Goal: Information Seeking & Learning: Learn about a topic

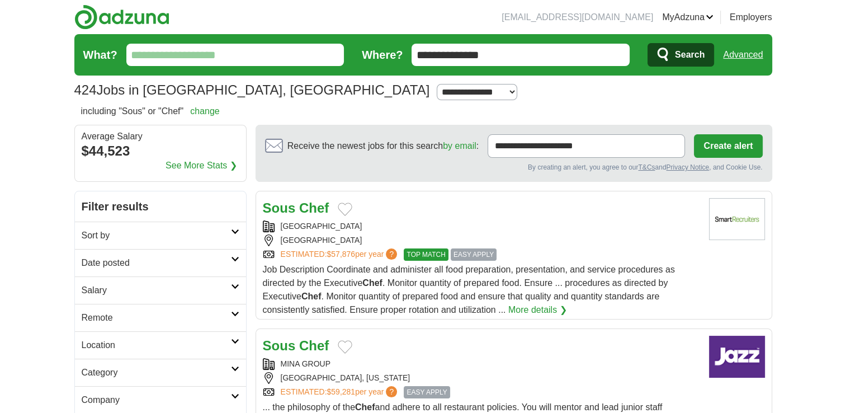
click at [550, 307] on link "More details ❯" at bounding box center [537, 309] width 59 height 13
click at [149, 269] on link "Date posted" at bounding box center [160, 262] width 171 height 27
click at [128, 320] on link "Last 7 days" at bounding box center [161, 320] width 158 height 13
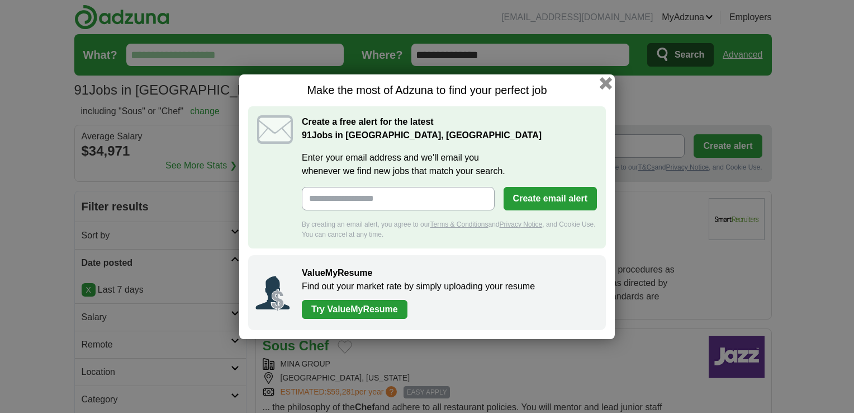
click at [604, 83] on button "button" at bounding box center [606, 83] width 12 height 12
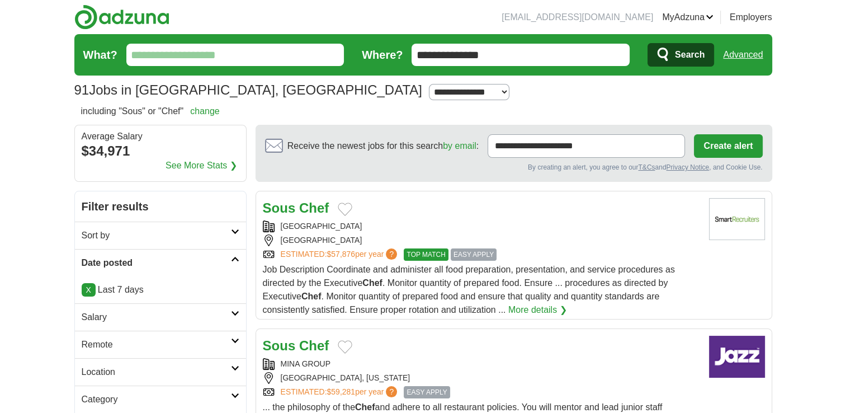
click at [429, 96] on select "**********" at bounding box center [469, 92] width 80 height 16
select select "**"
click at [429, 84] on select "**********" at bounding box center [469, 92] width 80 height 16
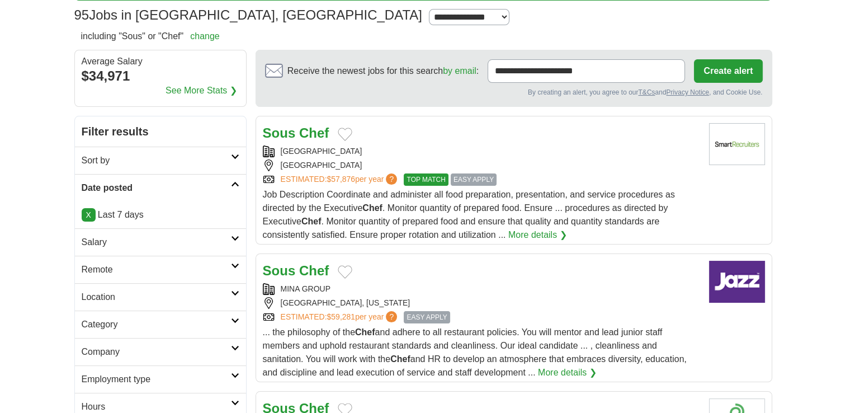
scroll to position [157, 0]
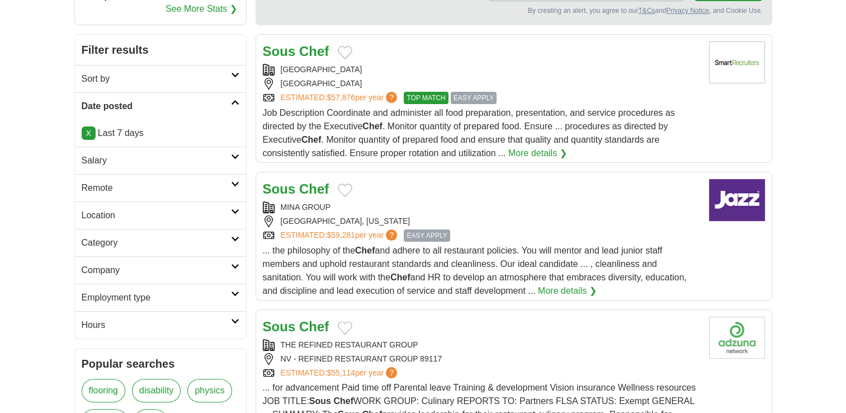
drag, startPoint x: 843, startPoint y: 82, endPoint x: 850, endPoint y: 39, distance: 43.6
click at [640, 140] on span "Job Description Coordinate and administer all food preparation, presentation, a…" at bounding box center [469, 133] width 412 height 50
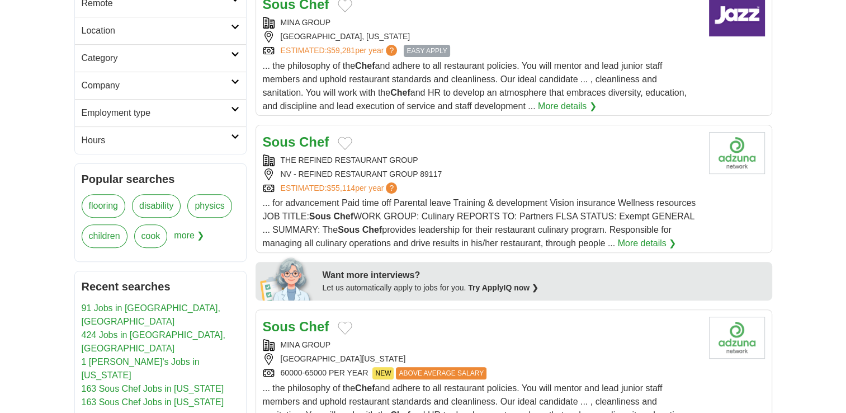
scroll to position [402, 0]
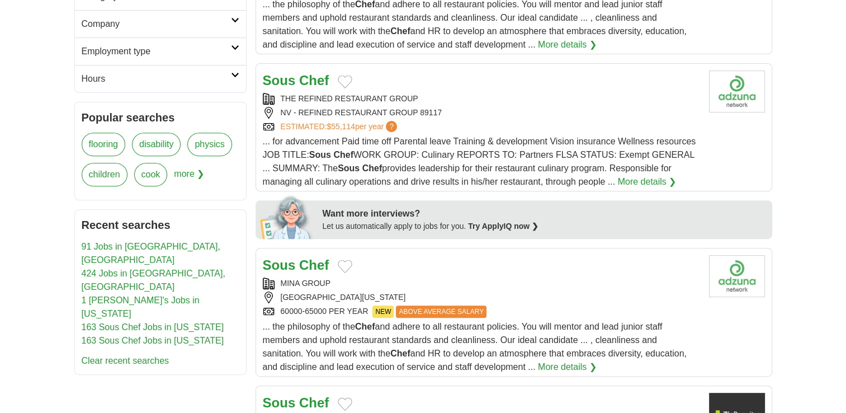
click at [313, 85] on strong "Chef" at bounding box center [314, 80] width 30 height 15
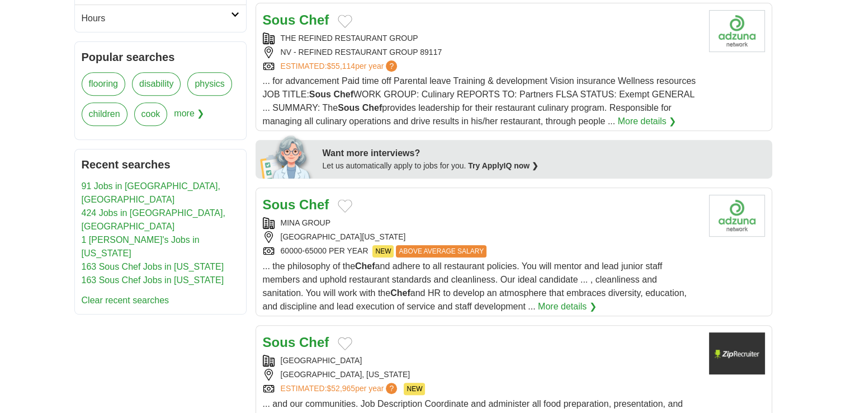
scroll to position [447, 0]
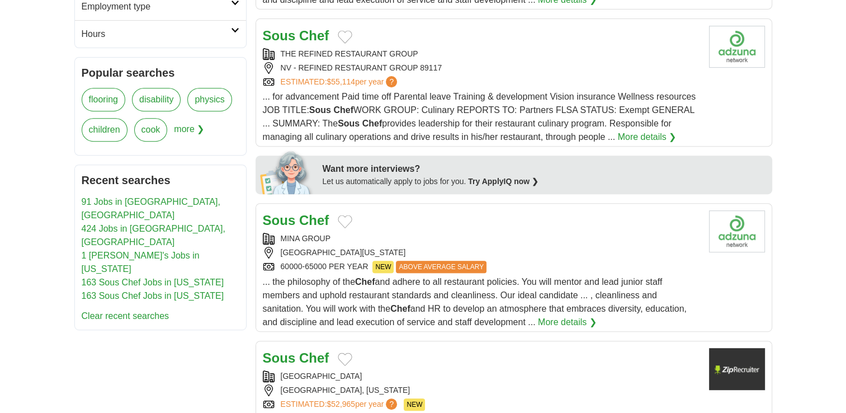
click at [306, 214] on strong "Chef" at bounding box center [314, 219] width 30 height 15
click at [567, 318] on link "More details ❯" at bounding box center [567, 321] width 59 height 13
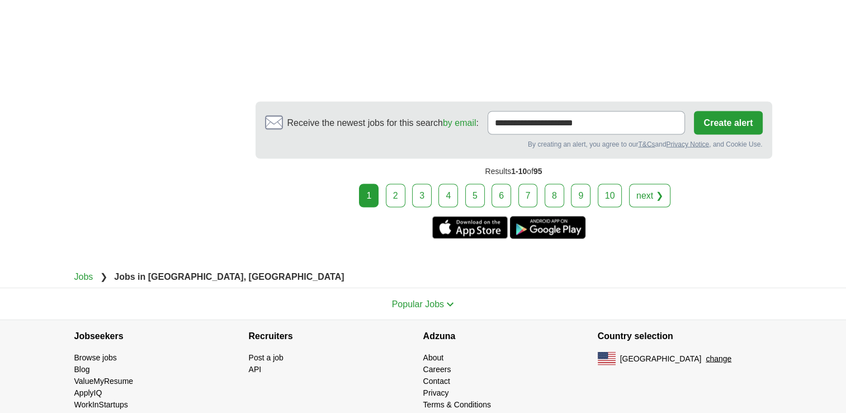
scroll to position [2053, 0]
click at [395, 183] on link "2" at bounding box center [396, 194] width 20 height 23
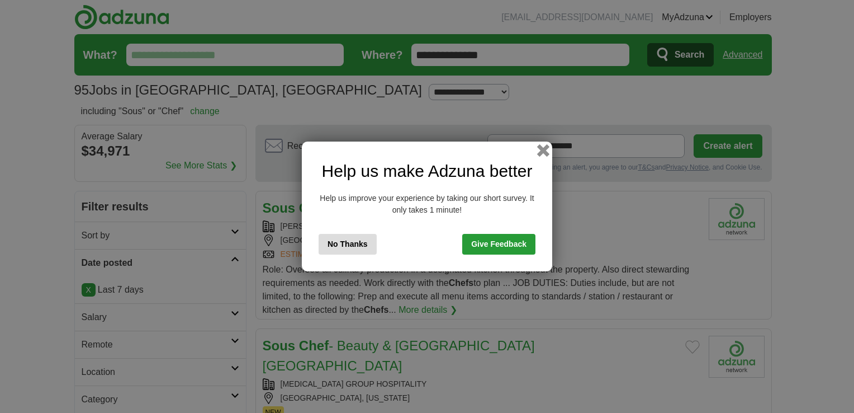
click at [543, 151] on button "button" at bounding box center [543, 150] width 12 height 12
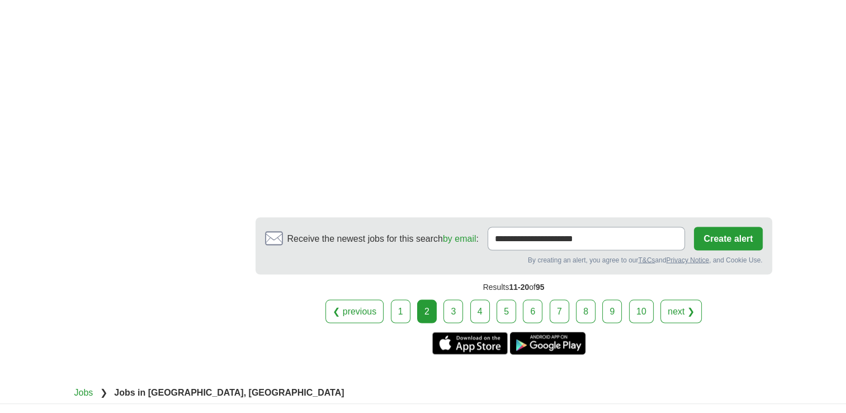
scroll to position [1990, 0]
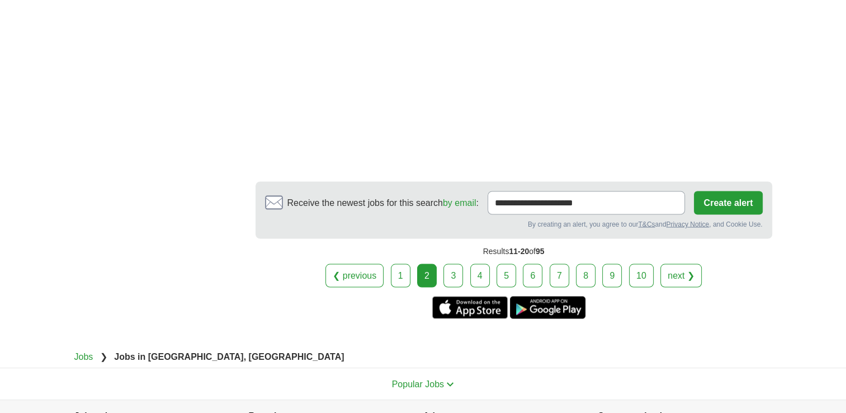
click at [449, 263] on link "3" at bounding box center [453, 274] width 20 height 23
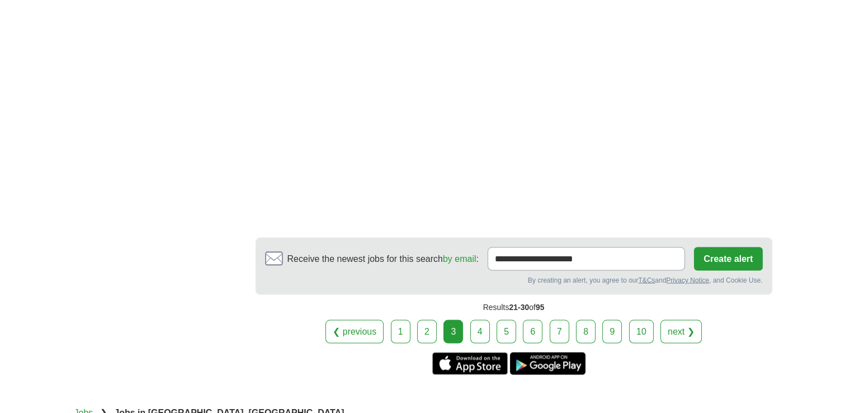
scroll to position [2057, 0]
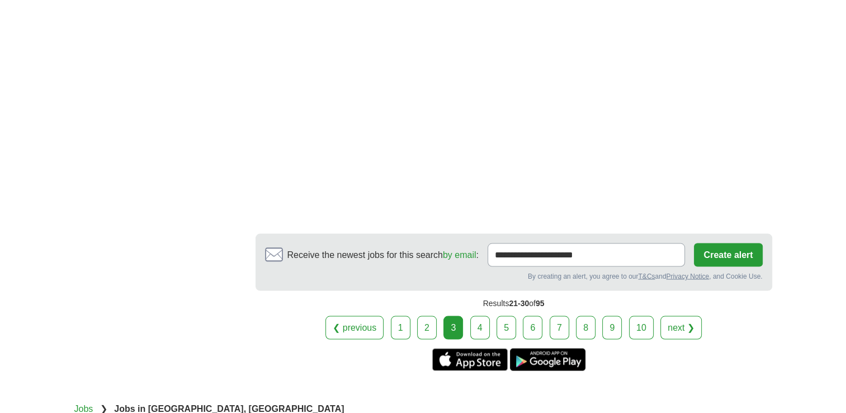
click at [477, 321] on link "4" at bounding box center [480, 326] width 20 height 23
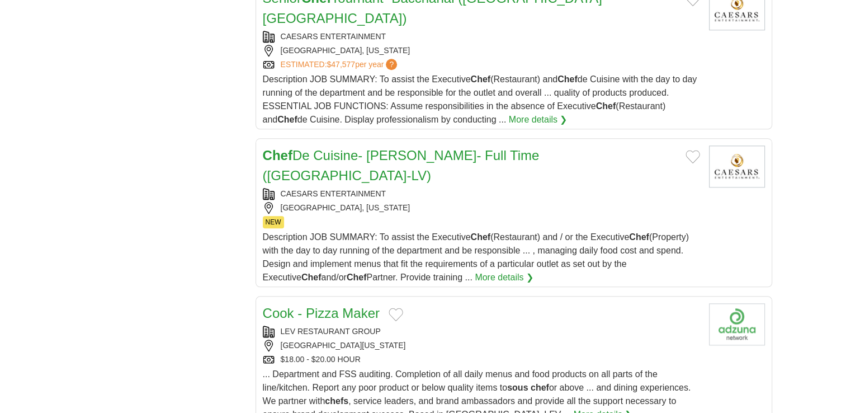
scroll to position [1118, 0]
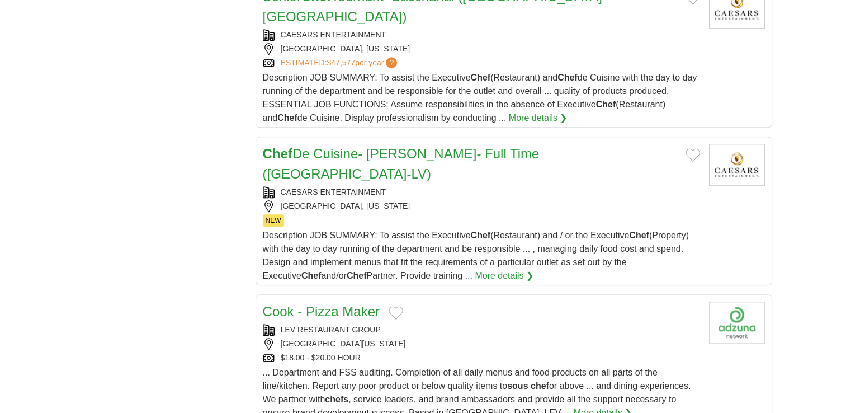
click at [413, 146] on link "Chef De Cuisine- [PERSON_NAME]- Full Time ([GEOGRAPHIC_DATA]-LV)" at bounding box center [401, 163] width 277 height 35
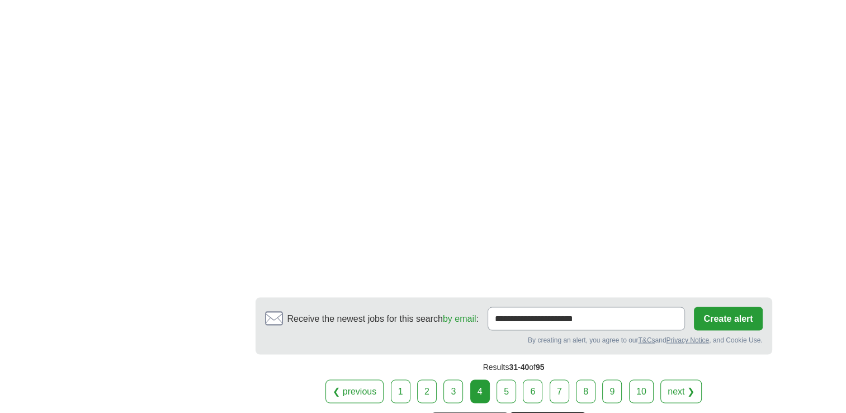
scroll to position [2102, 0]
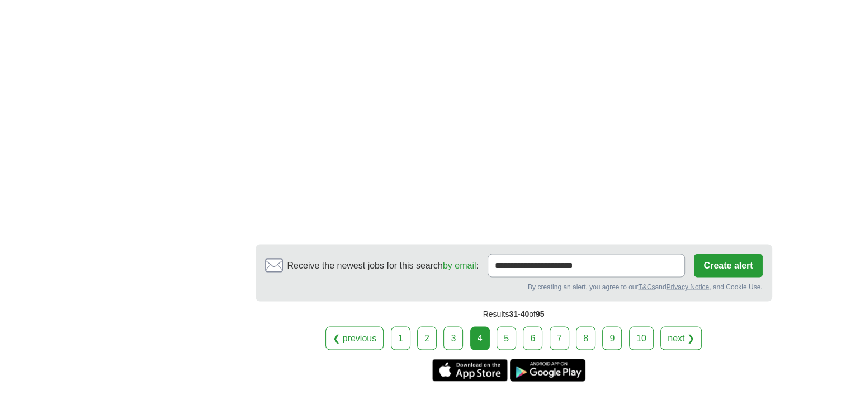
click at [500, 326] on link "5" at bounding box center [506, 337] width 20 height 23
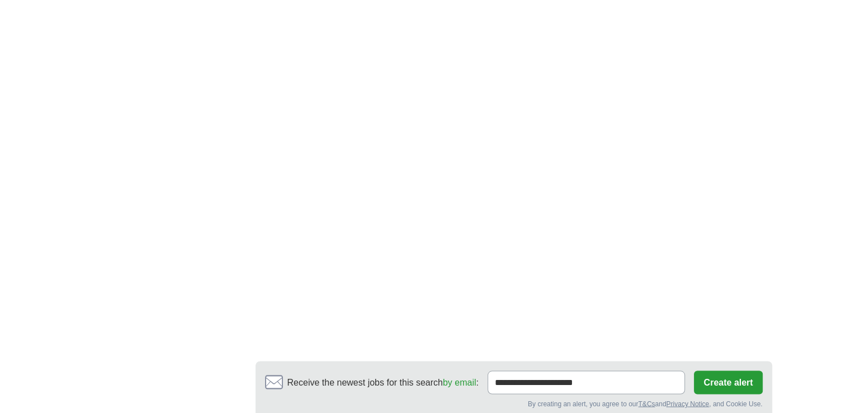
scroll to position [1923, 0]
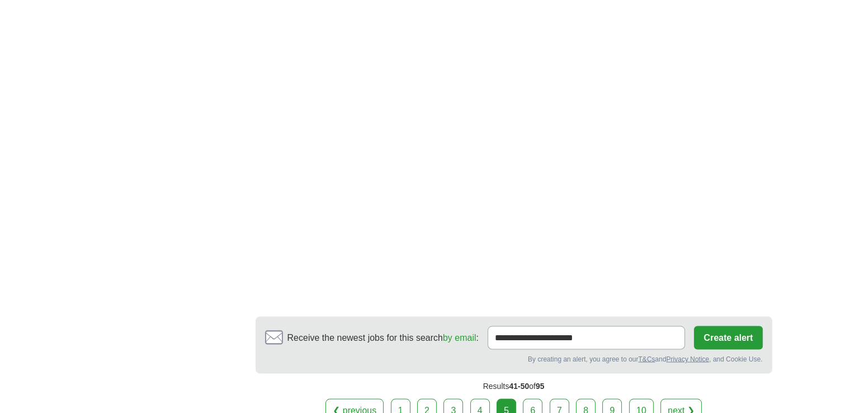
click at [537, 398] on link "6" at bounding box center [533, 409] width 20 height 23
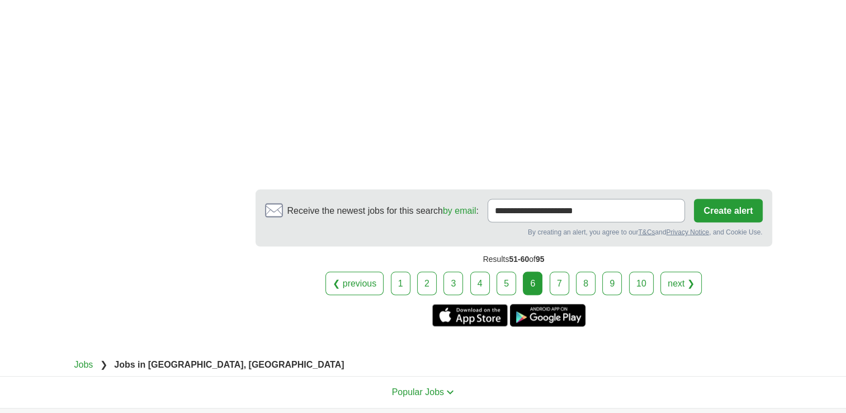
scroll to position [2227, 0]
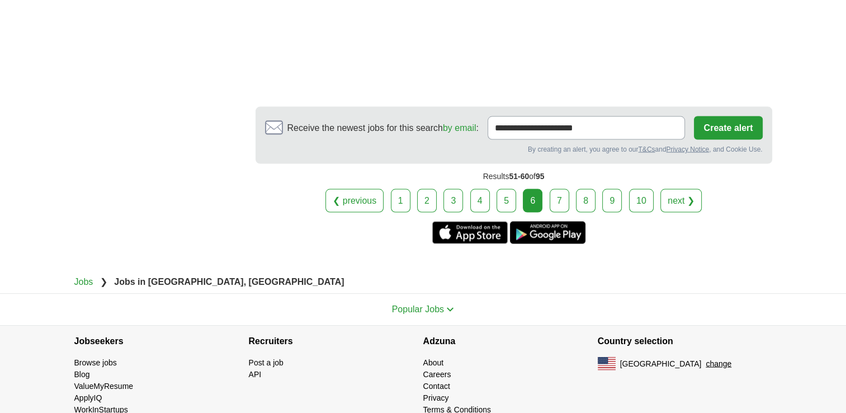
click at [561, 189] on link "7" at bounding box center [560, 200] width 20 height 23
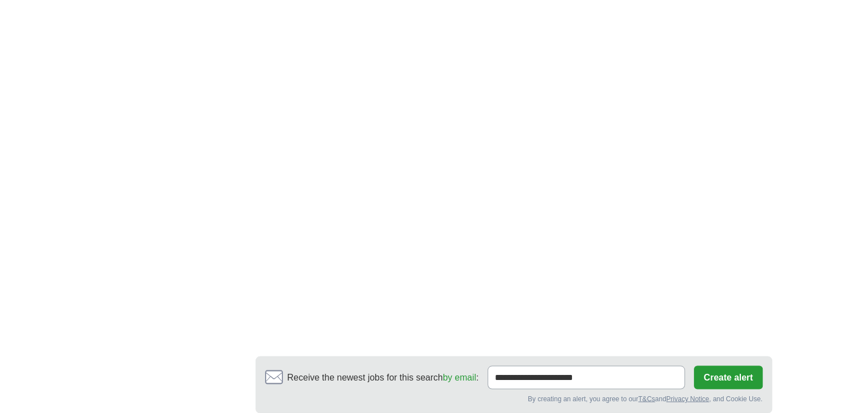
scroll to position [1968, 0]
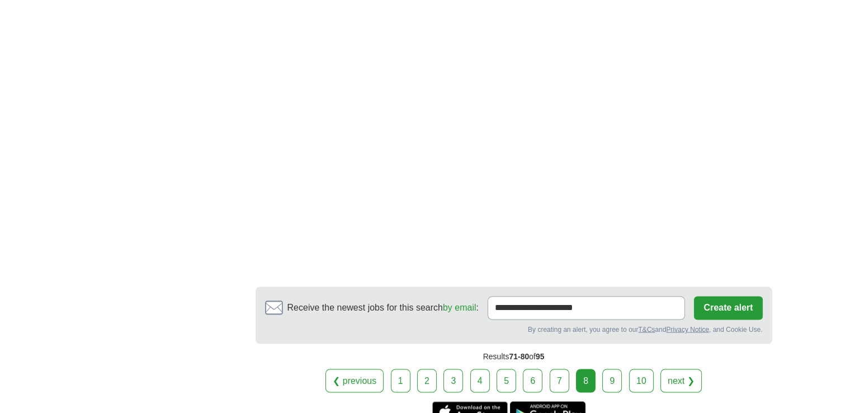
scroll to position [1923, 0]
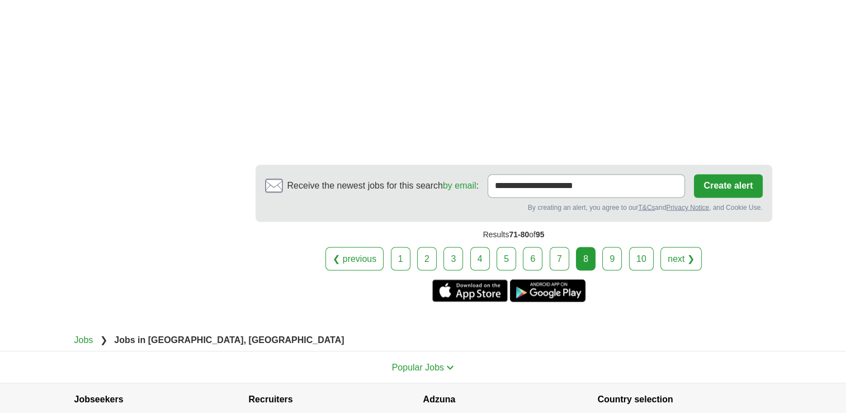
click at [608, 247] on link "9" at bounding box center [612, 258] width 20 height 23
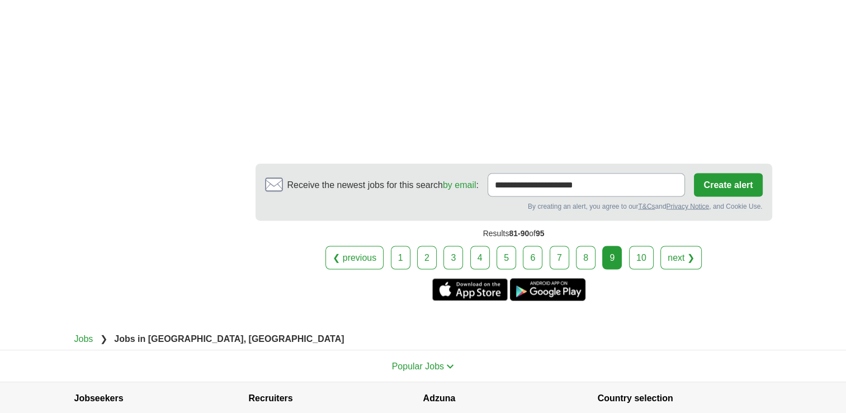
scroll to position [1945, 0]
